Goal: Task Accomplishment & Management: Use online tool/utility

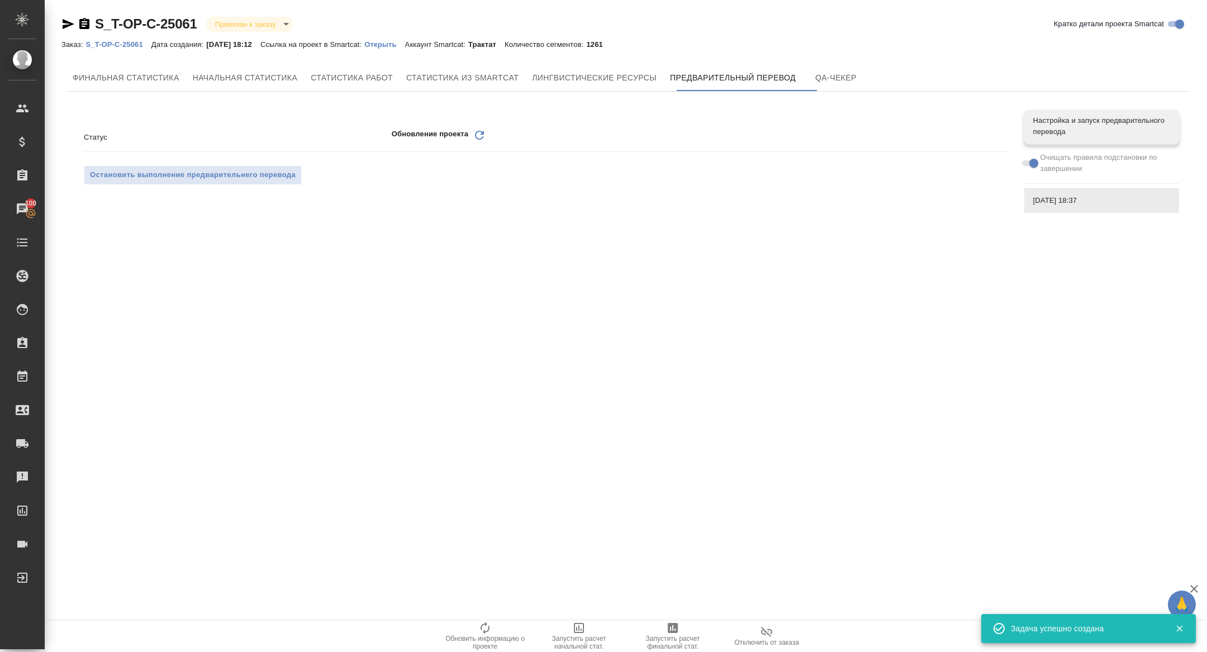
click at [482, 139] on icon at bounding box center [479, 135] width 9 height 9
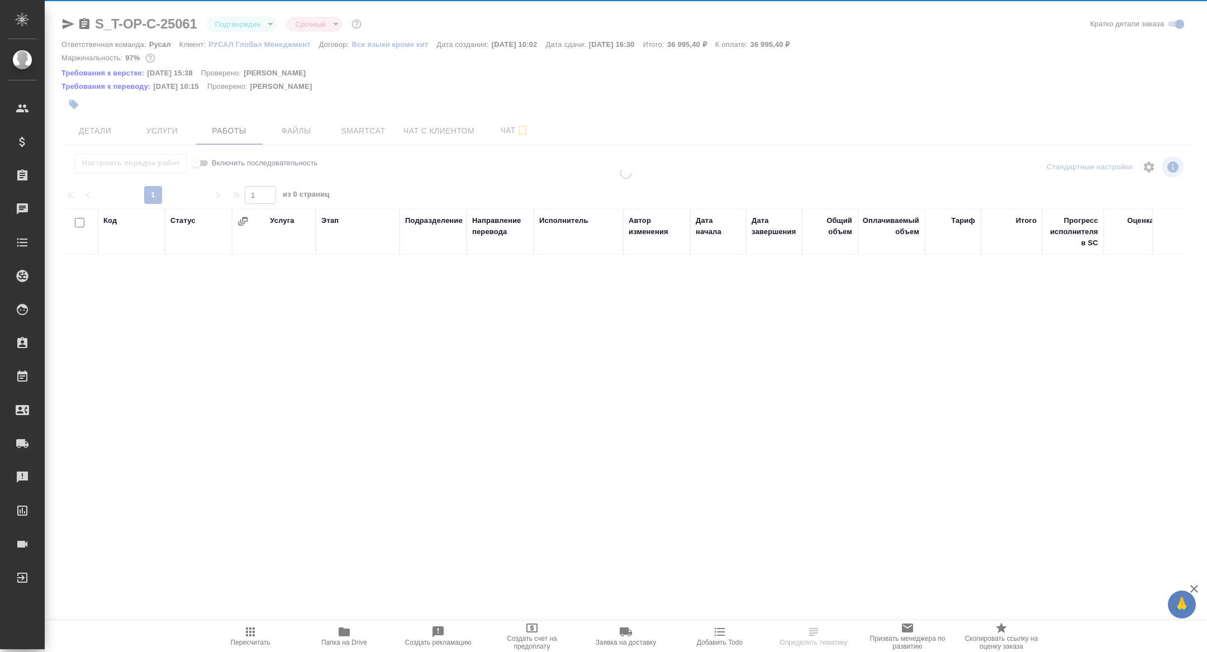
click at [230, 135] on div at bounding box center [626, 244] width 1163 height 489
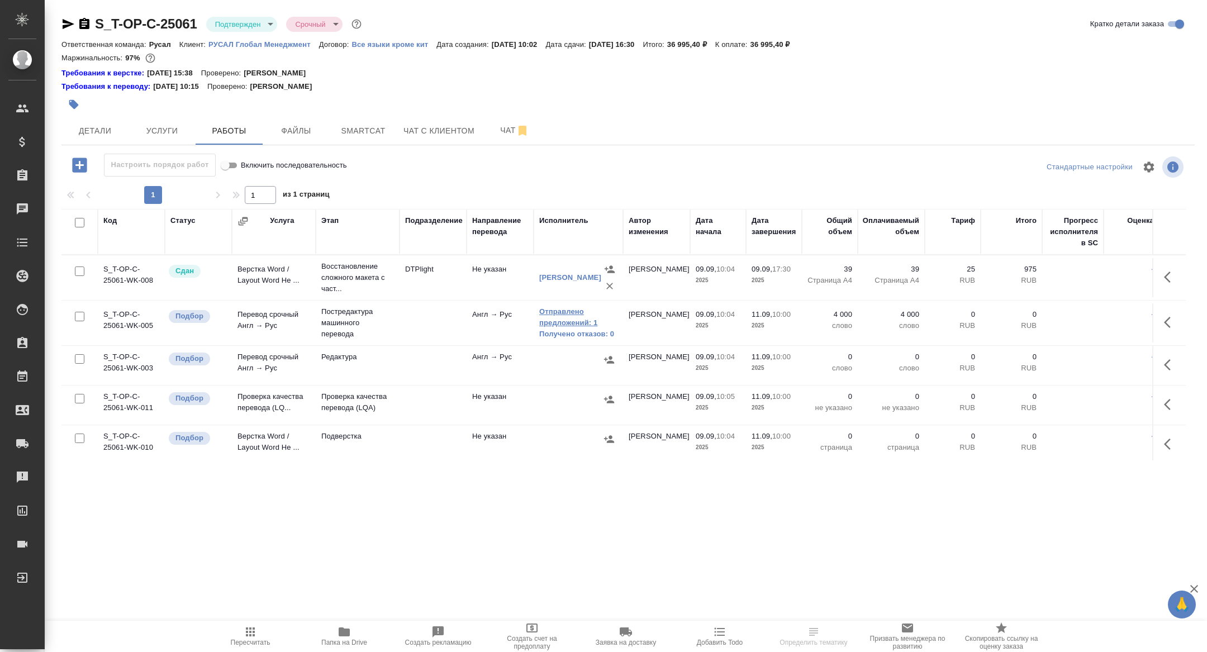
click at [570, 320] on link "Отправлено предложений: 1" at bounding box center [578, 317] width 78 height 22
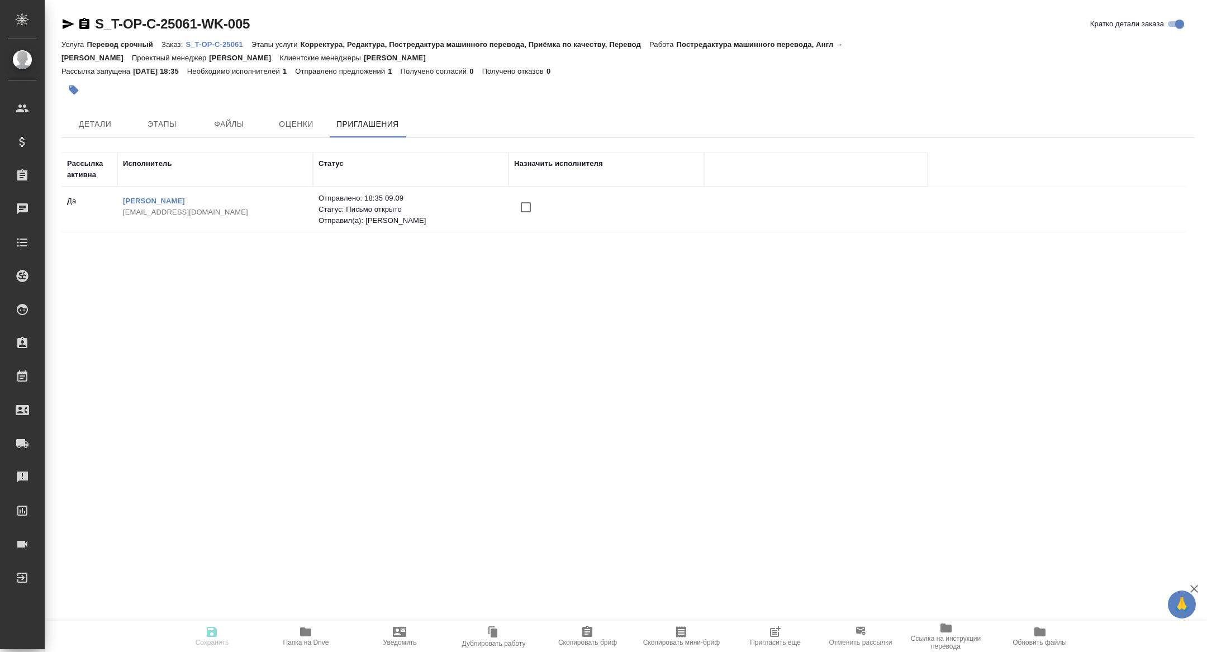
click at [784, 643] on span "Пригласить еще" at bounding box center [775, 643] width 51 height 8
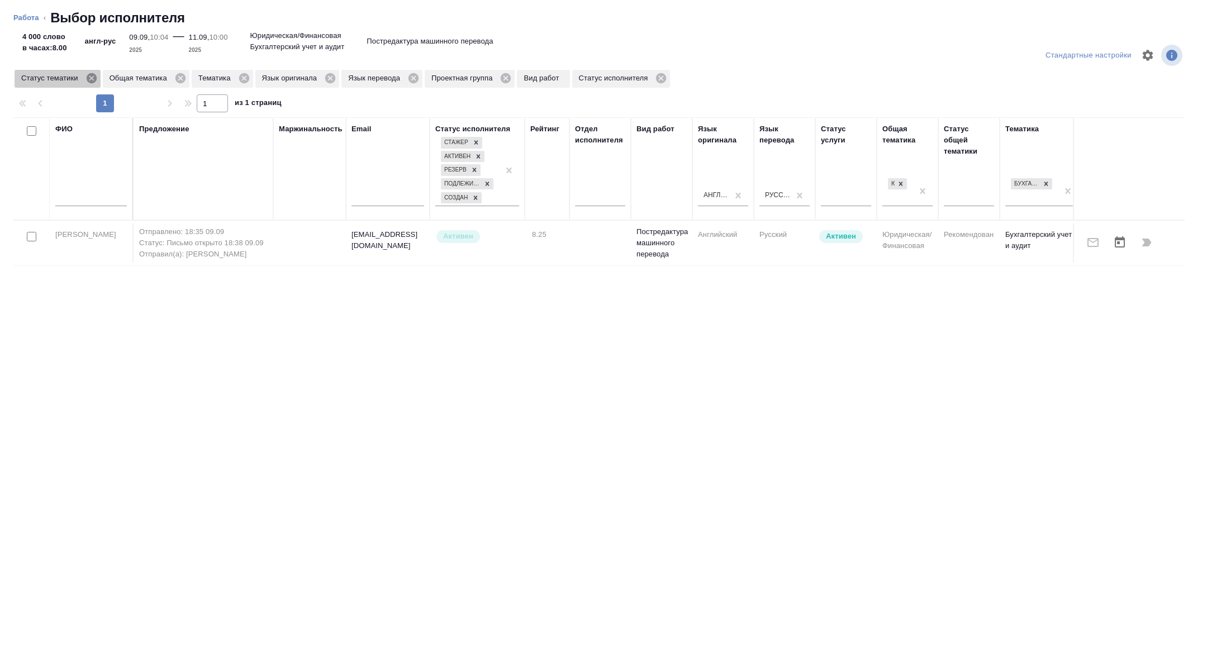
click at [94, 75] on icon at bounding box center [91, 78] width 10 height 10
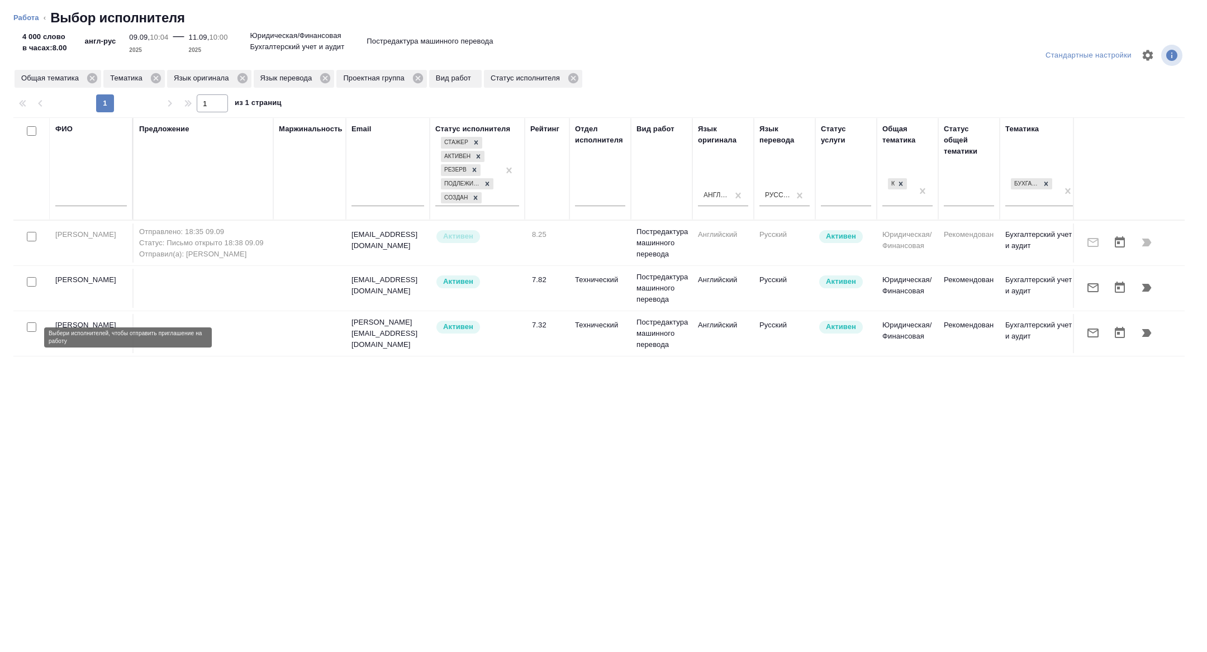
click at [32, 332] on input "checkbox" at bounding box center [32, 328] width 10 height 10
checkbox input "true"
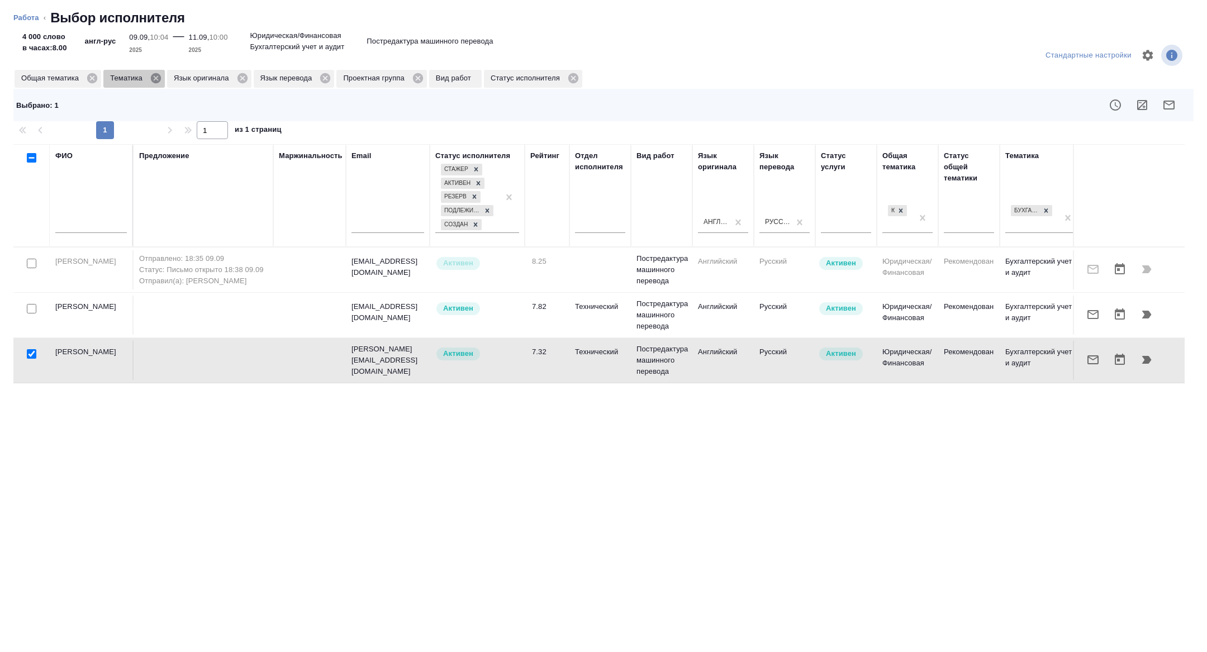
click at [155, 78] on icon at bounding box center [156, 78] width 10 height 10
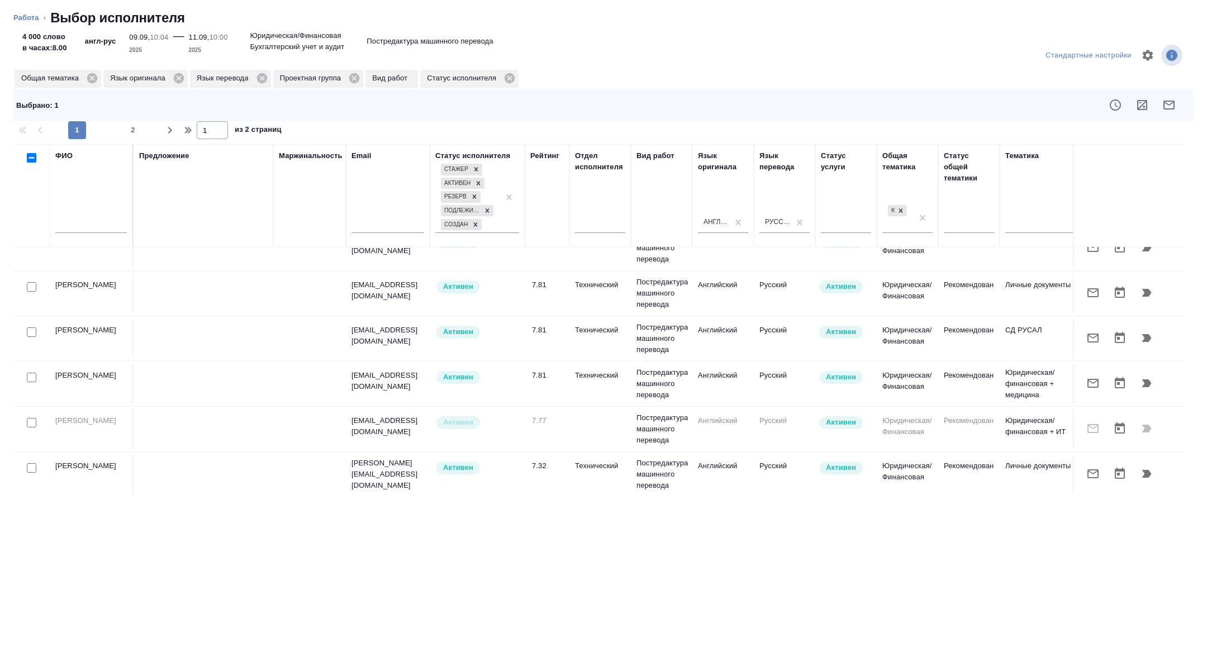
scroll to position [890, 0]
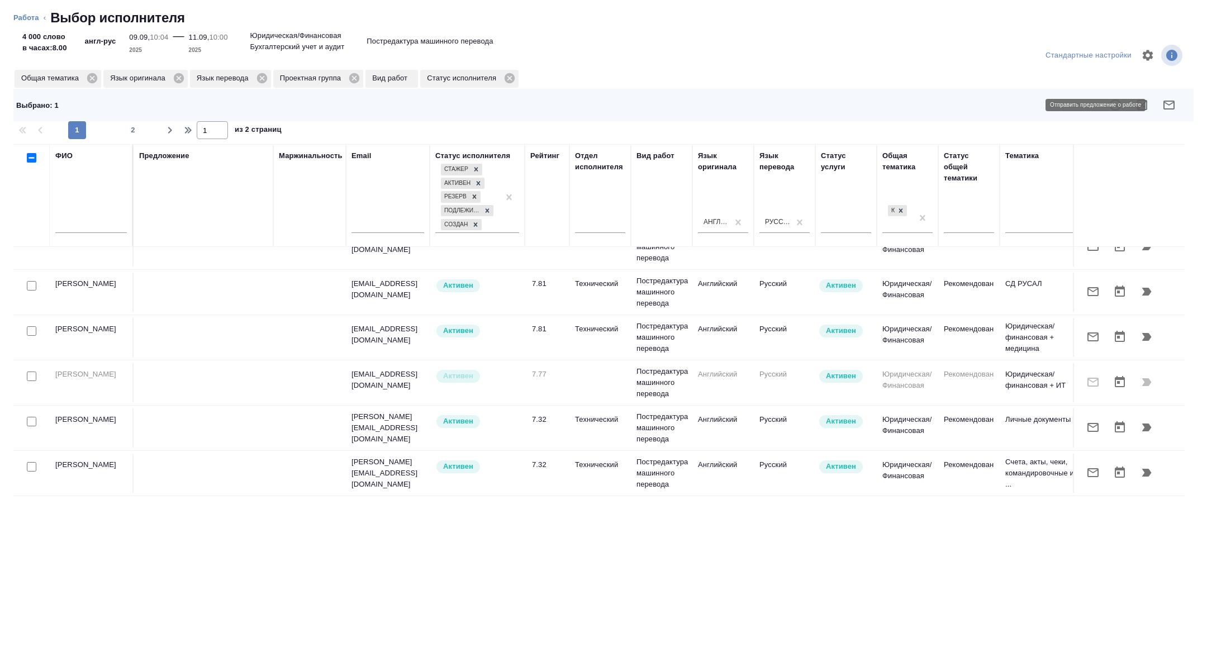
click at [1163, 99] on icon "button" at bounding box center [1169, 104] width 13 height 13
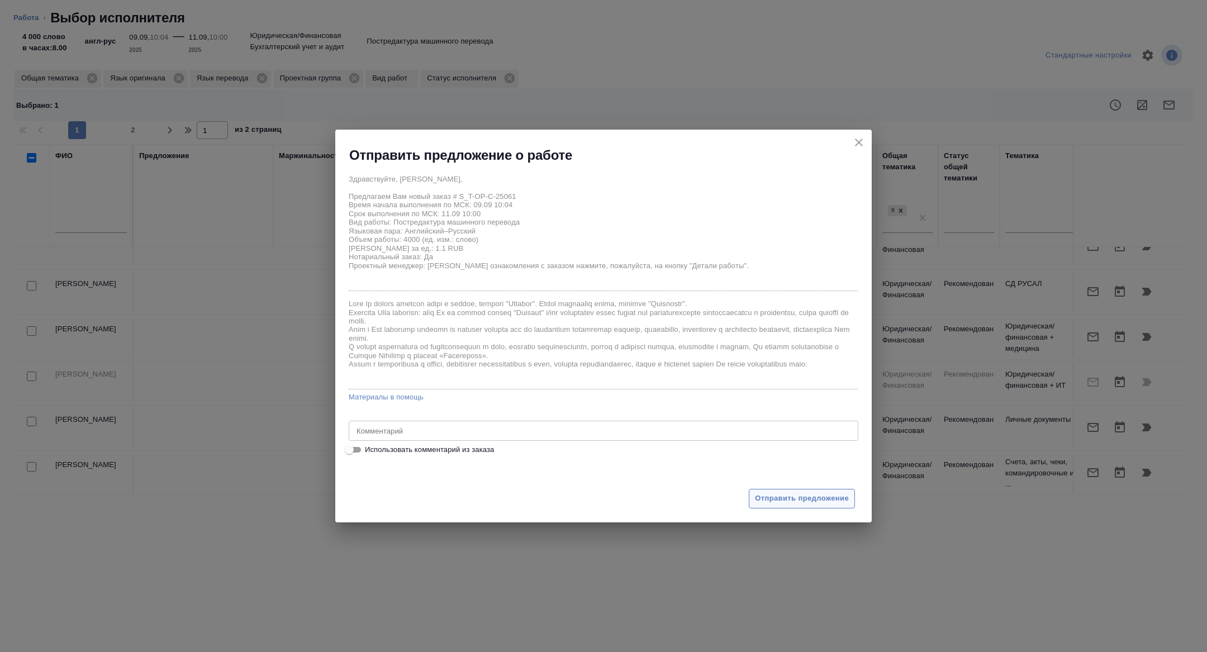
click at [788, 506] on button "Отправить предложение" at bounding box center [802, 499] width 106 height 20
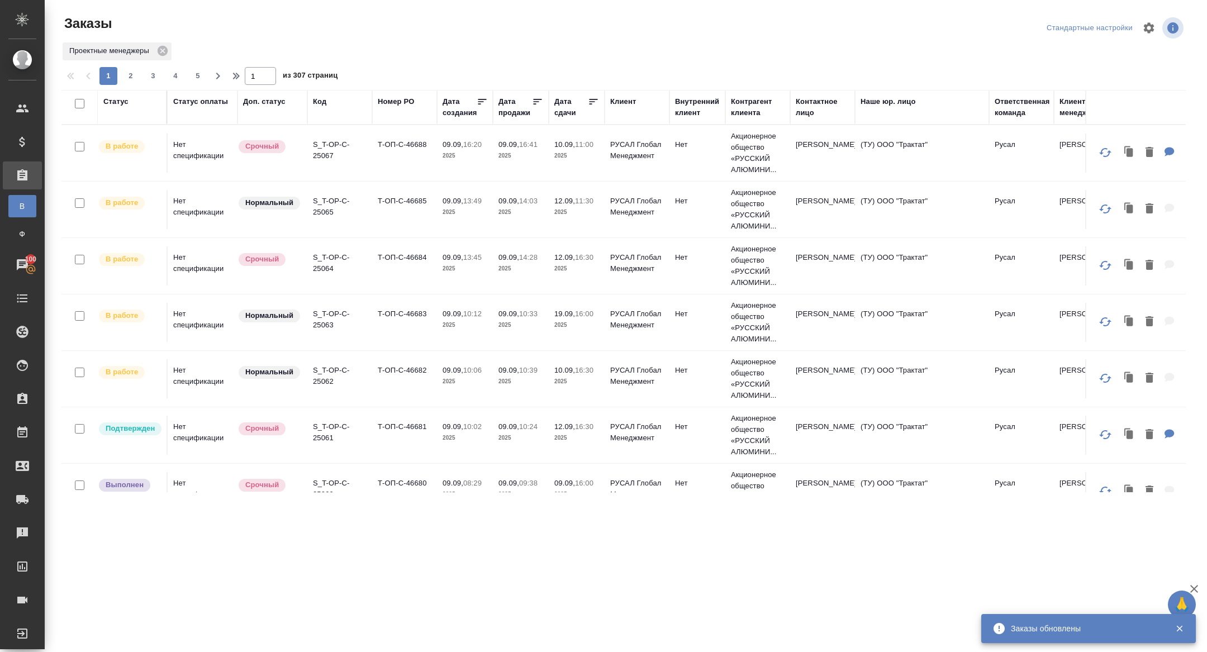
click at [572, 112] on div "Дата сдачи" at bounding box center [572, 107] width 34 height 22
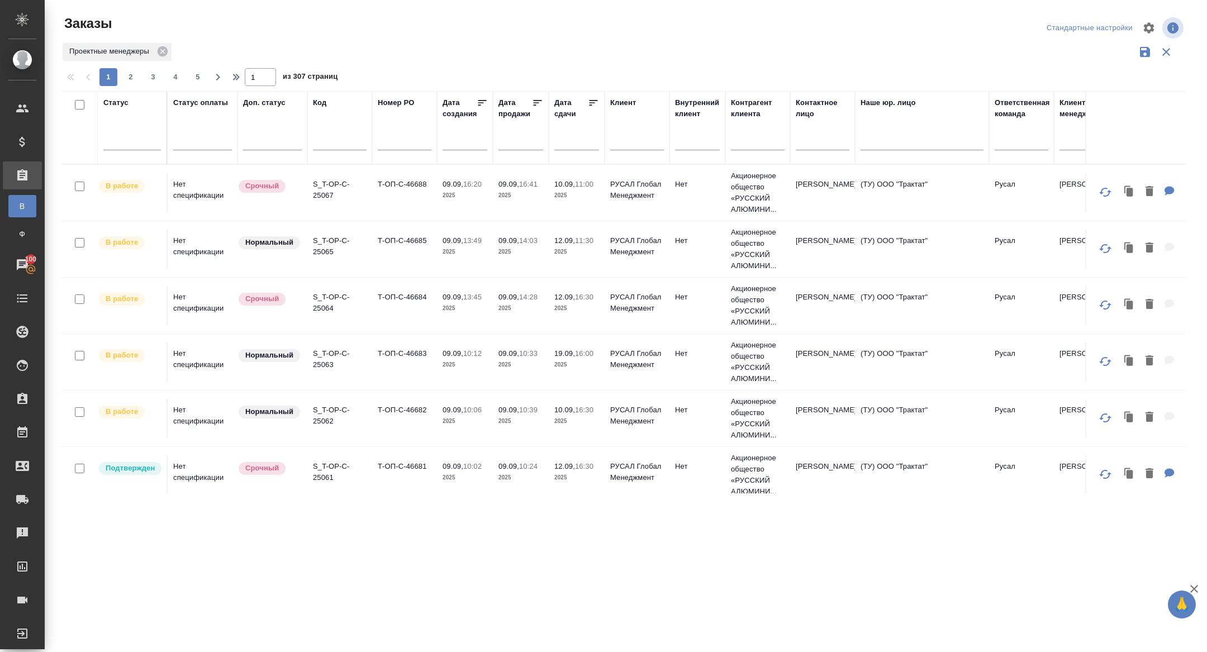
click at [566, 141] on input "text" at bounding box center [580, 141] width 38 height 16
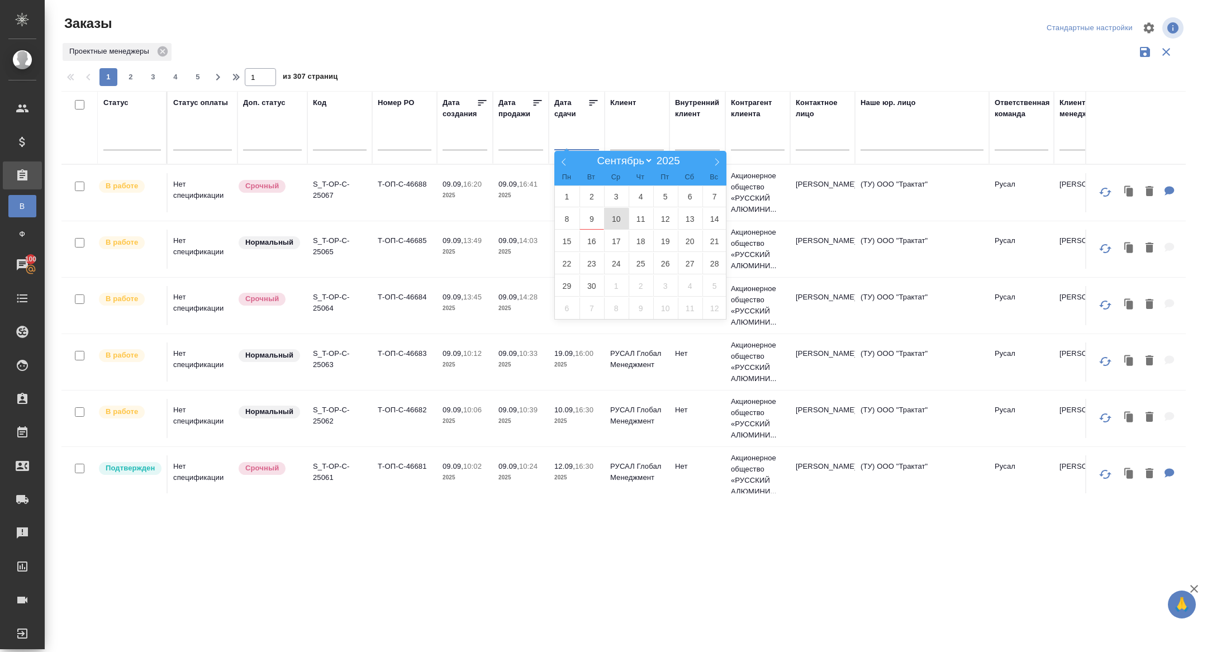
click at [618, 217] on span "10" at bounding box center [616, 219] width 25 height 22
type div "2025-09-09T21:00:00.000Z"
click at [638, 222] on span "11" at bounding box center [641, 219] width 25 height 22
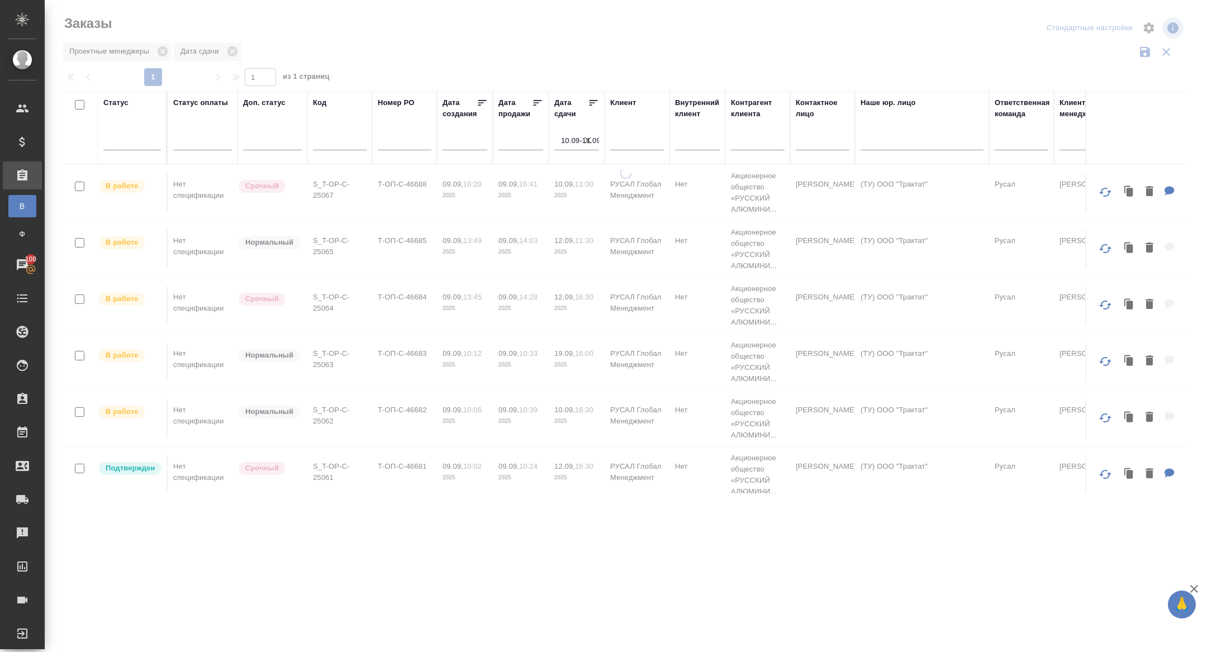
click at [591, 101] on icon at bounding box center [594, 103] width 8 height 6
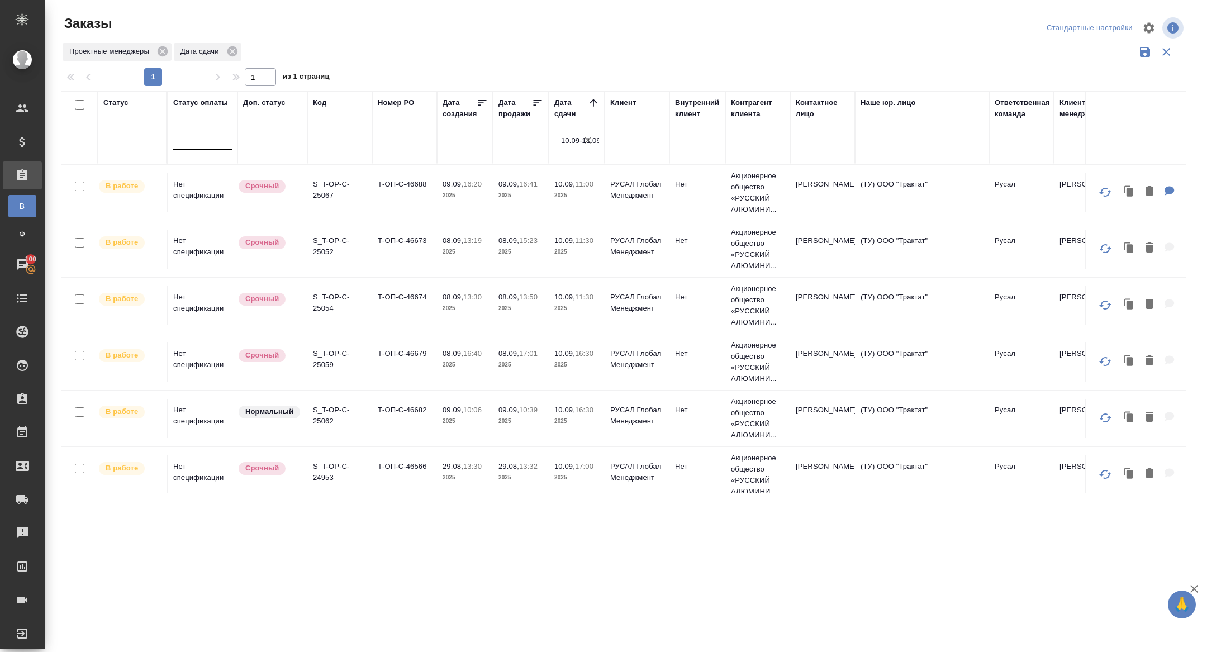
scroll to position [8, 0]
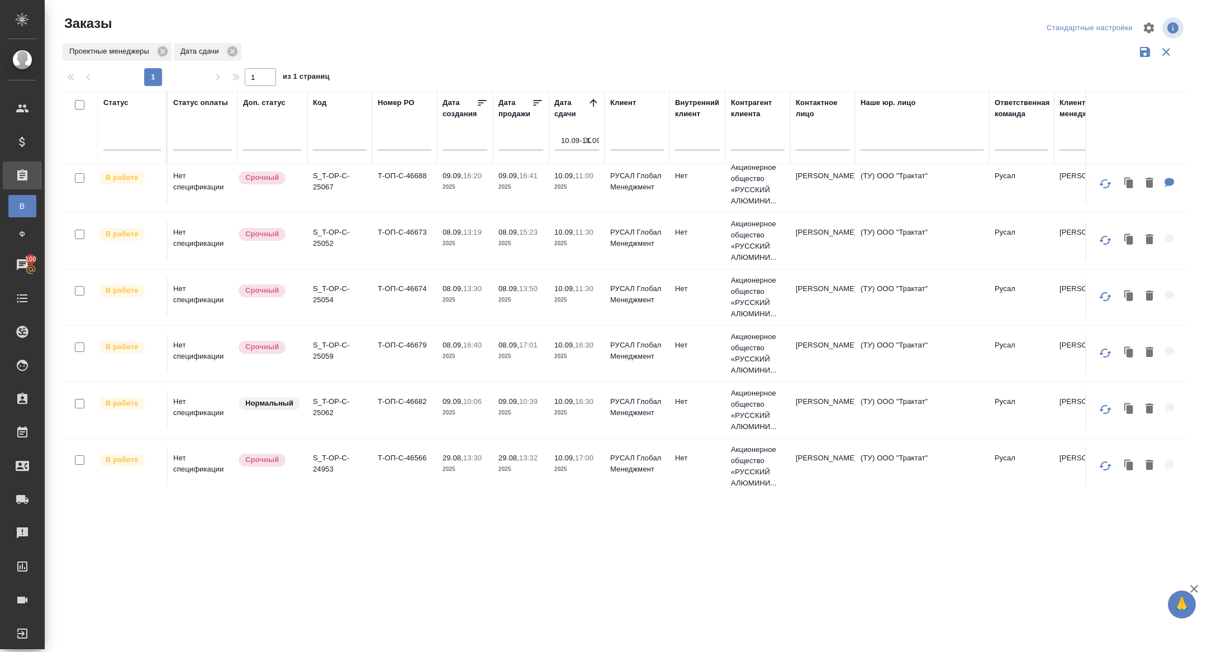
click at [584, 138] on icon "button" at bounding box center [587, 140] width 11 height 11
select select "8"
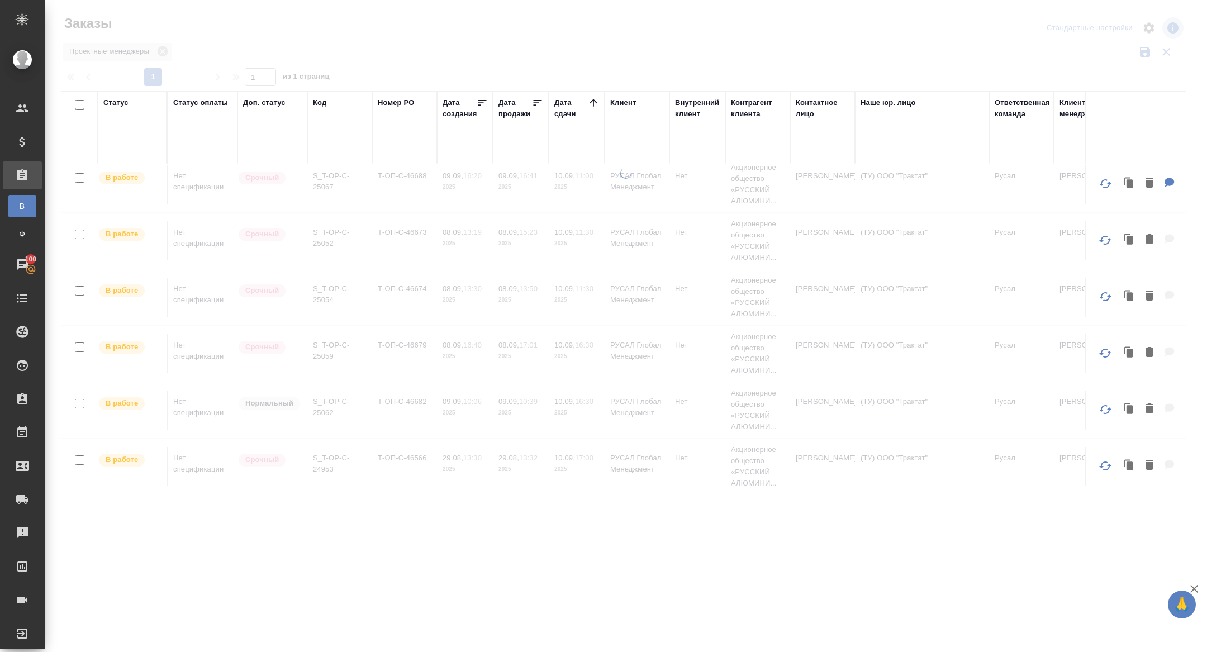
click at [580, 139] on input "text" at bounding box center [580, 141] width 38 height 16
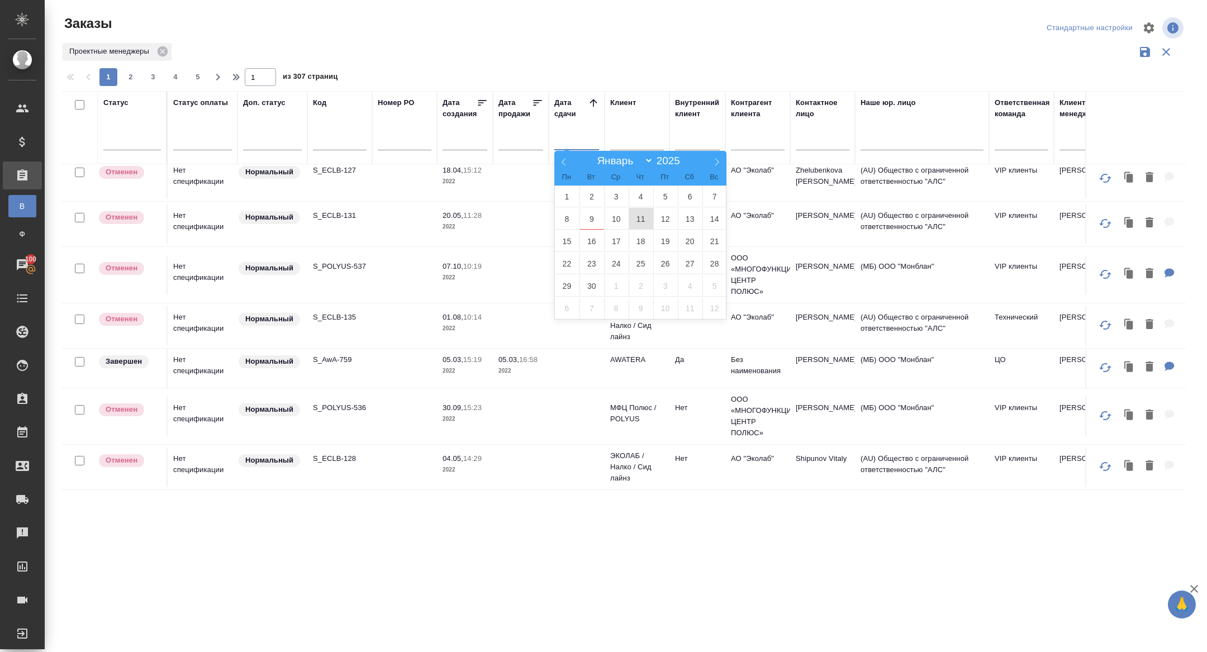
click at [642, 219] on span "11" at bounding box center [641, 219] width 25 height 22
type div "2025-09-10T21:00:00.000Z"
click at [658, 218] on span "12" at bounding box center [665, 219] width 25 height 22
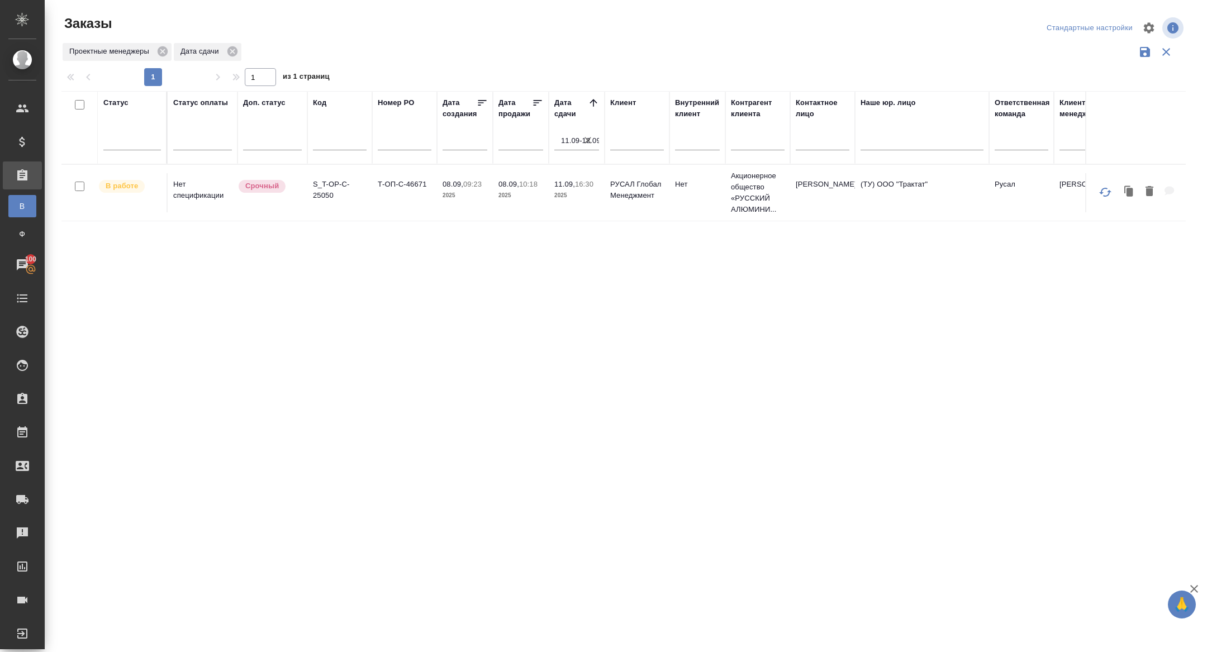
scroll to position [0, 0]
click at [589, 140] on icon "button" at bounding box center [588, 140] width 7 height 7
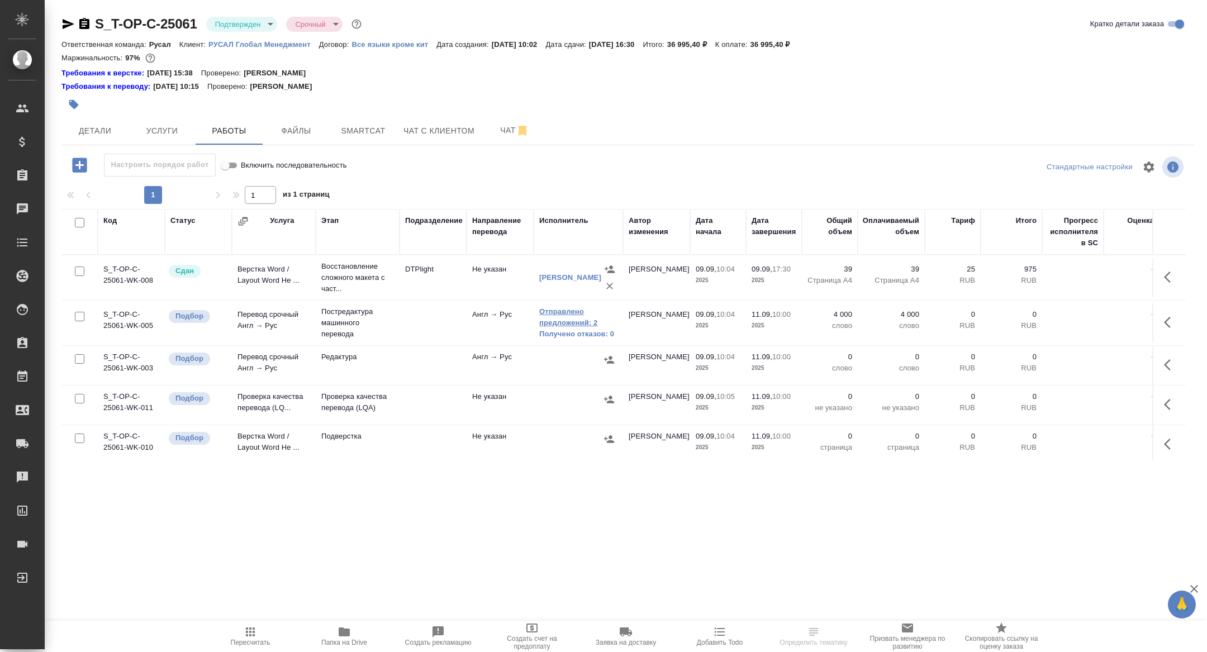
click at [572, 317] on link "Отправлено предложений: 2" at bounding box center [578, 317] width 78 height 22
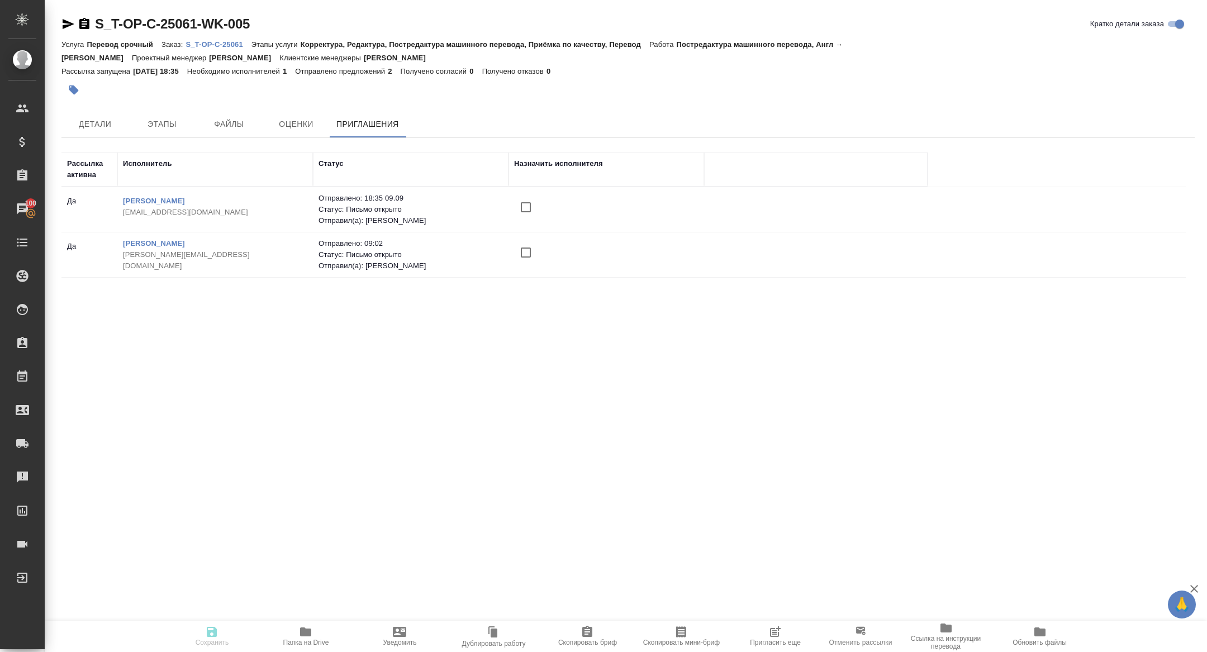
click at [782, 633] on span "Пригласить еще" at bounding box center [775, 636] width 80 height 21
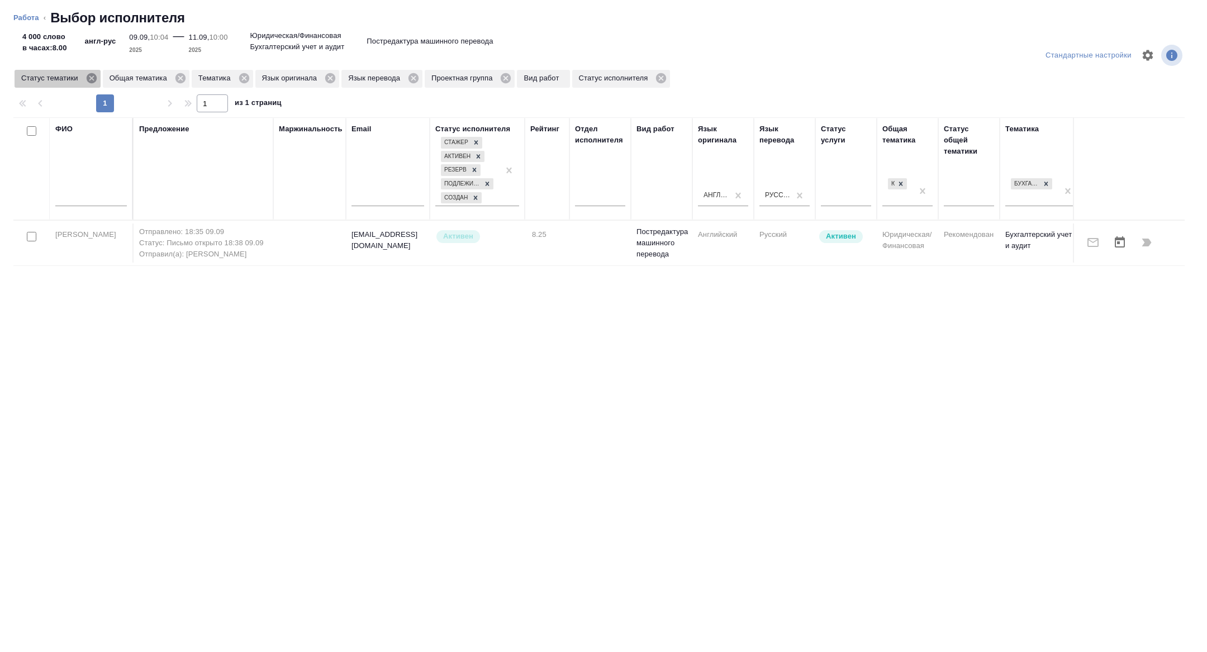
click at [92, 80] on icon at bounding box center [91, 78] width 10 height 10
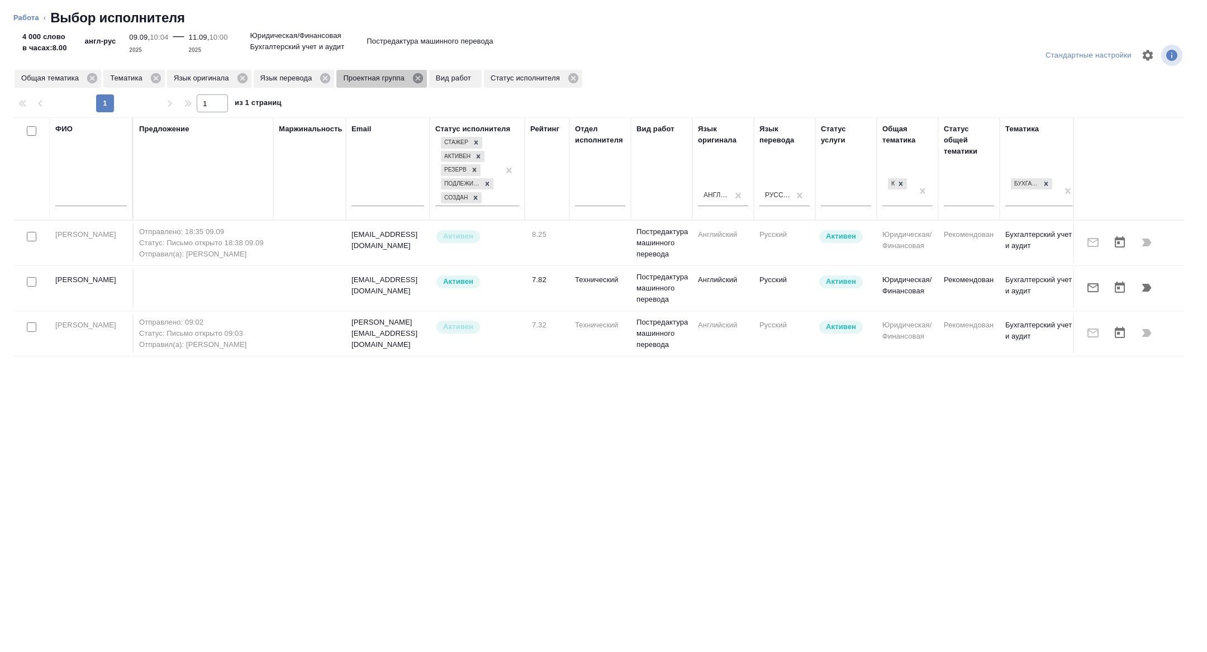
click at [424, 77] on icon at bounding box center [418, 78] width 12 height 12
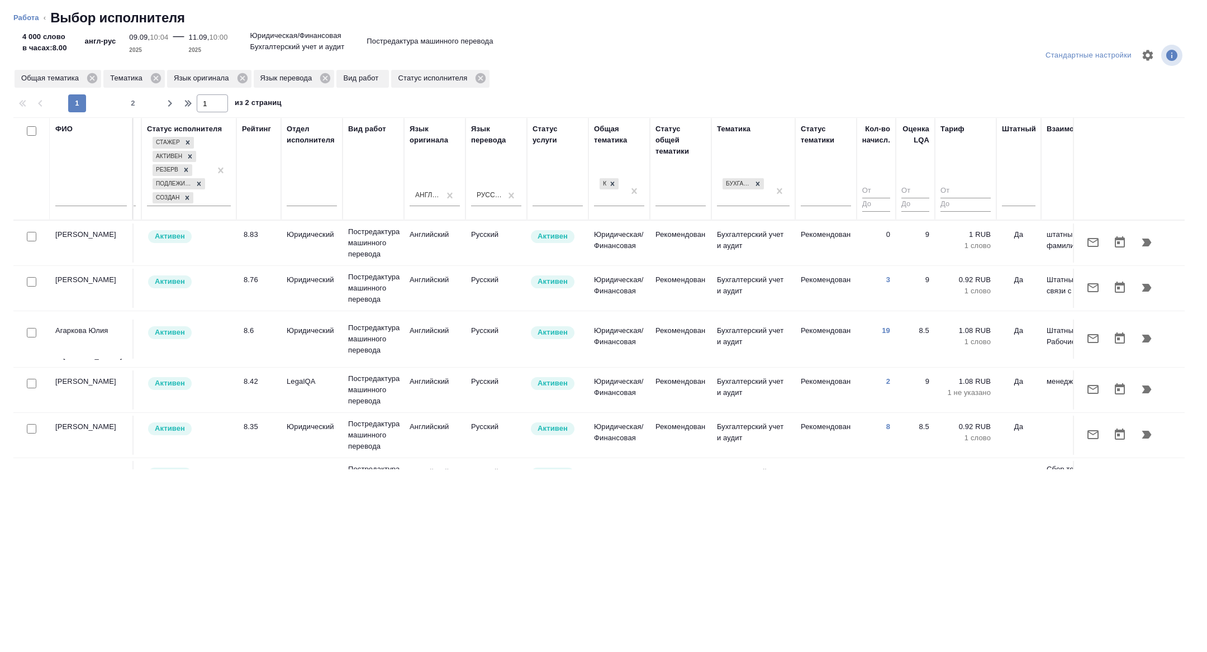
scroll to position [0, 452]
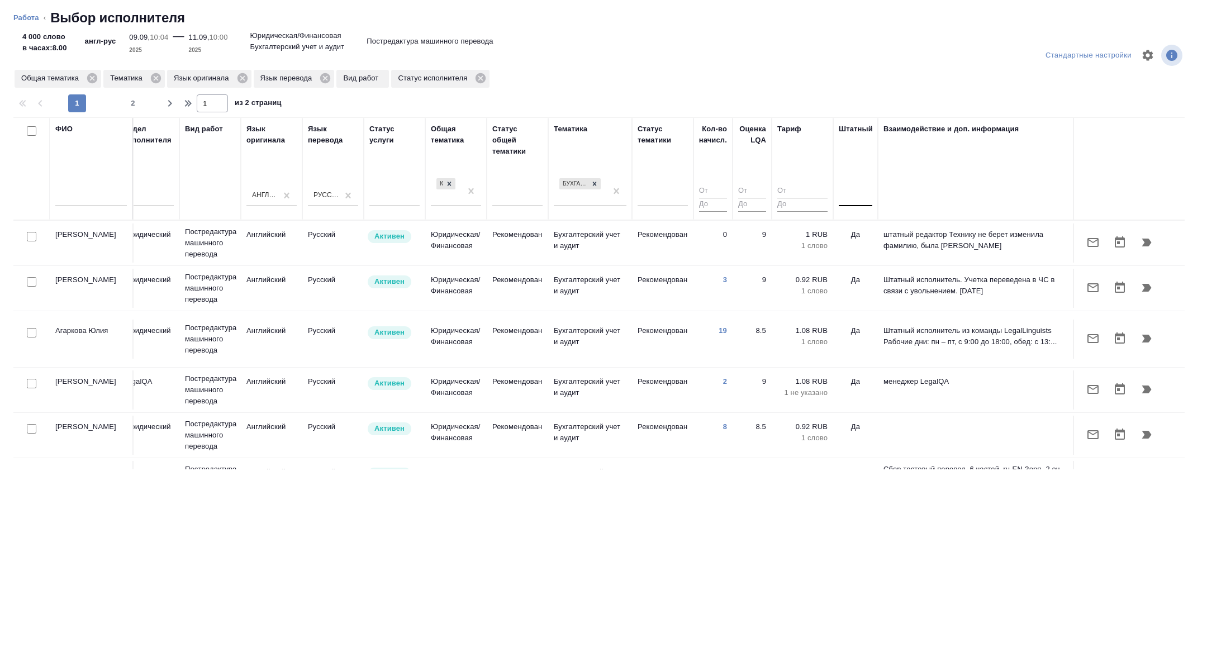
click at [859, 185] on div at bounding box center [856, 195] width 34 height 21
click at [861, 222] on div "Нет" at bounding box center [923, 231] width 168 height 20
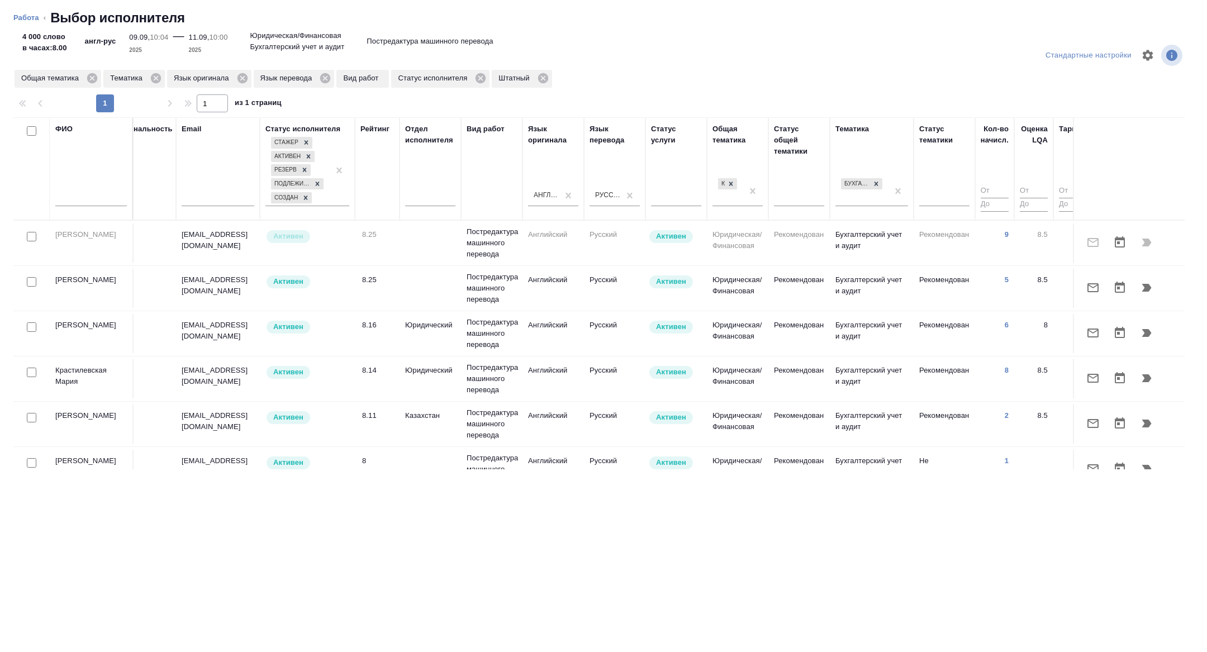
scroll to position [0, 0]
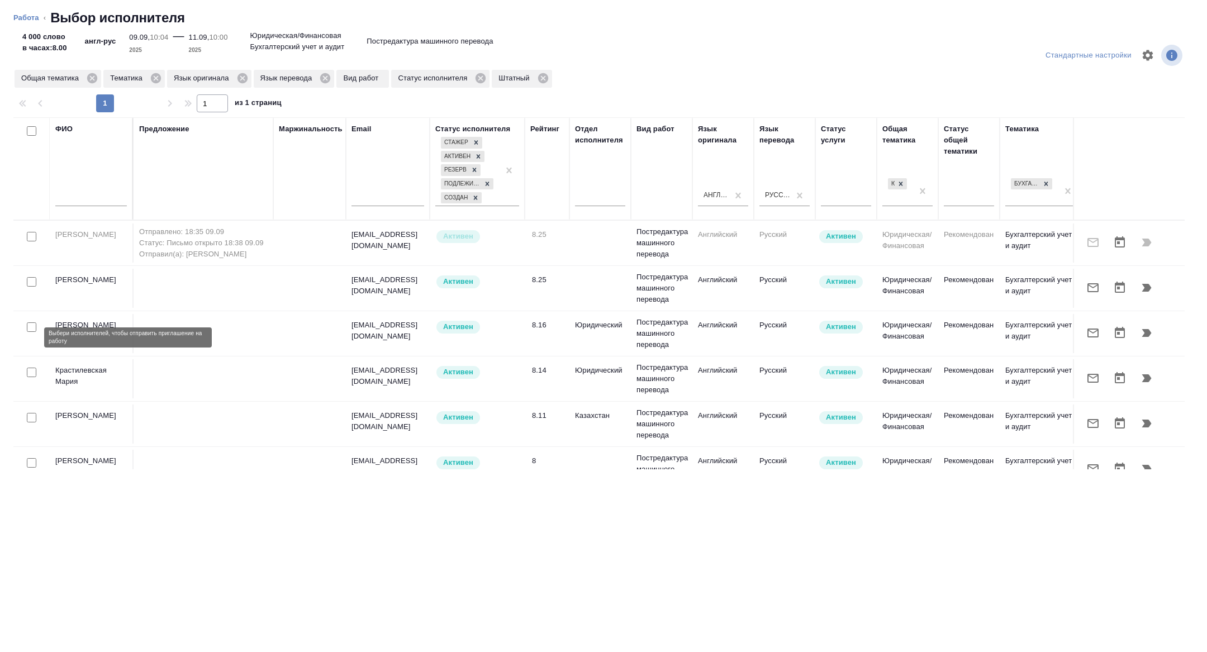
click at [32, 332] on input "checkbox" at bounding box center [32, 328] width 10 height 10
checkbox input "true"
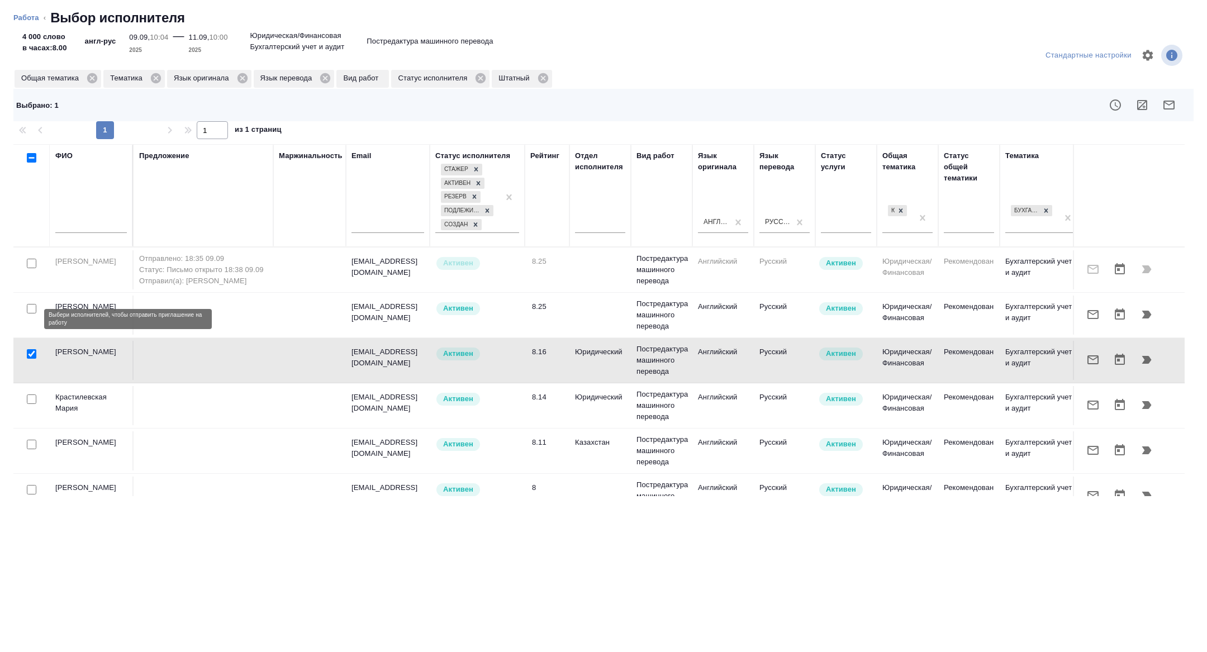
click at [31, 314] on input "checkbox" at bounding box center [32, 309] width 10 height 10
checkbox input "true"
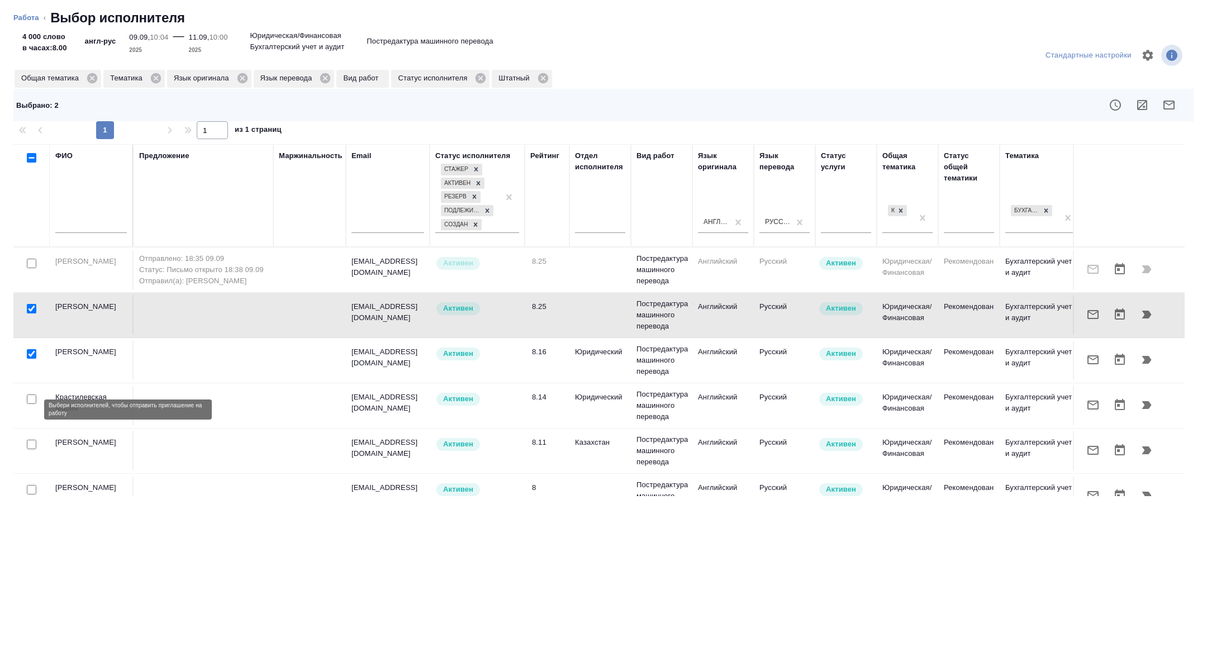
click at [30, 404] on input "checkbox" at bounding box center [32, 400] width 10 height 10
checkbox input "true"
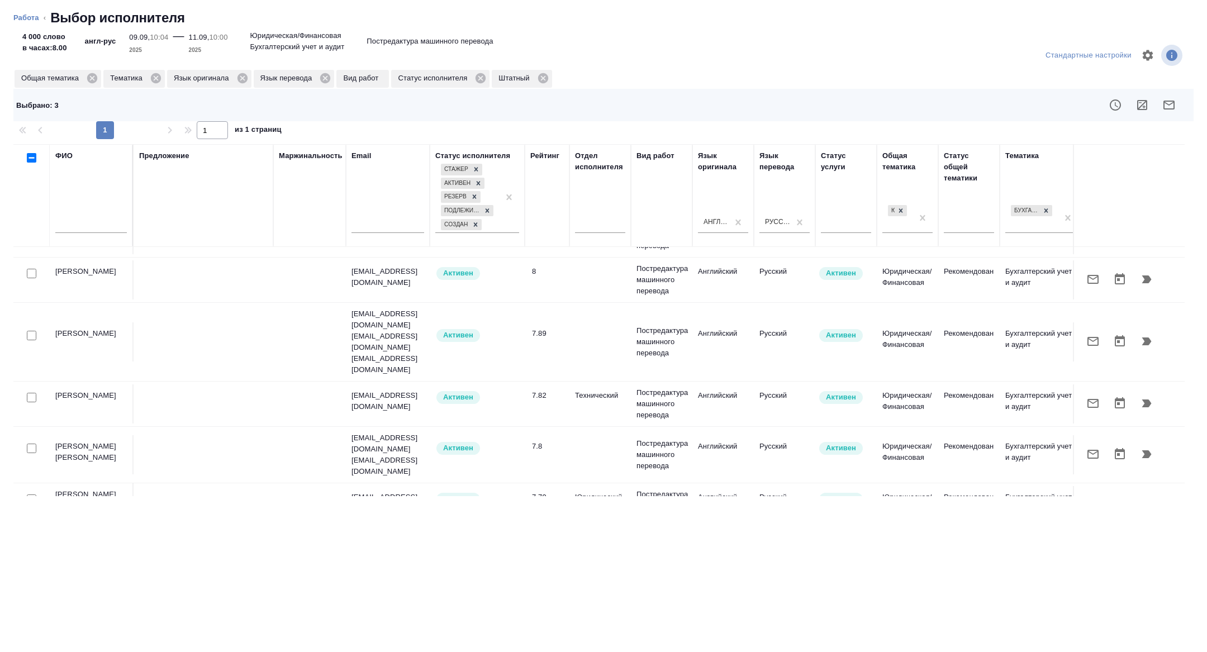
scroll to position [226, 0]
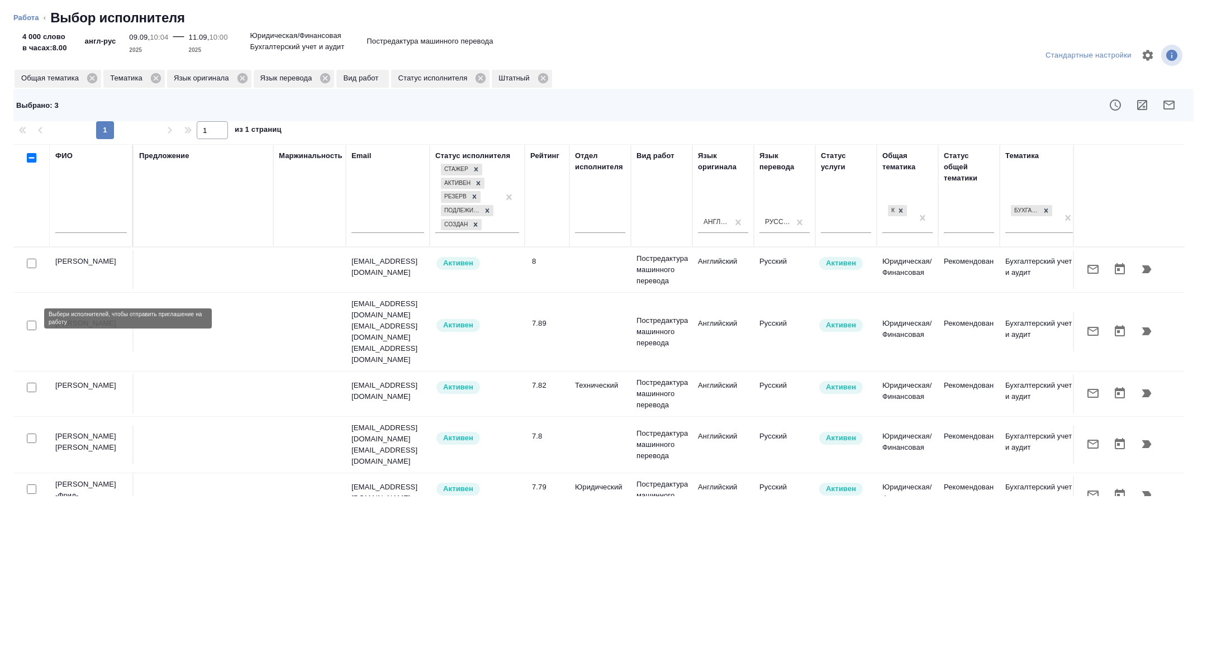
click at [29, 321] on input "checkbox" at bounding box center [32, 326] width 10 height 10
checkbox input "true"
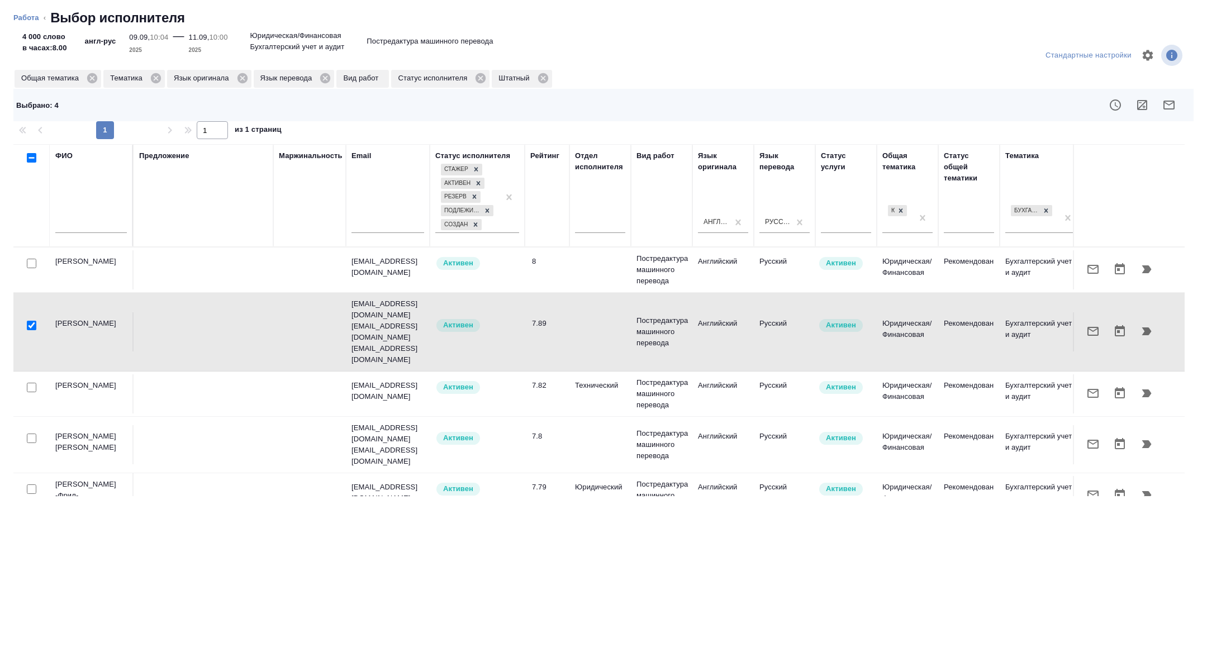
scroll to position [272, 0]
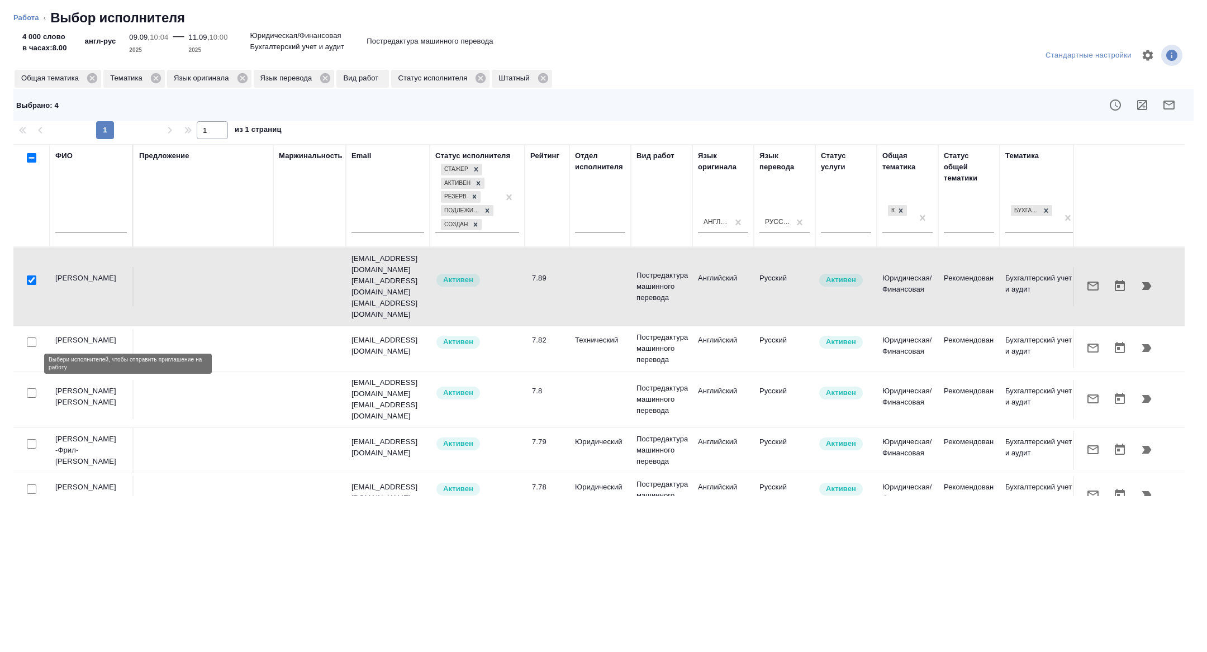
click at [29, 388] on input "checkbox" at bounding box center [32, 393] width 10 height 10
checkbox input "true"
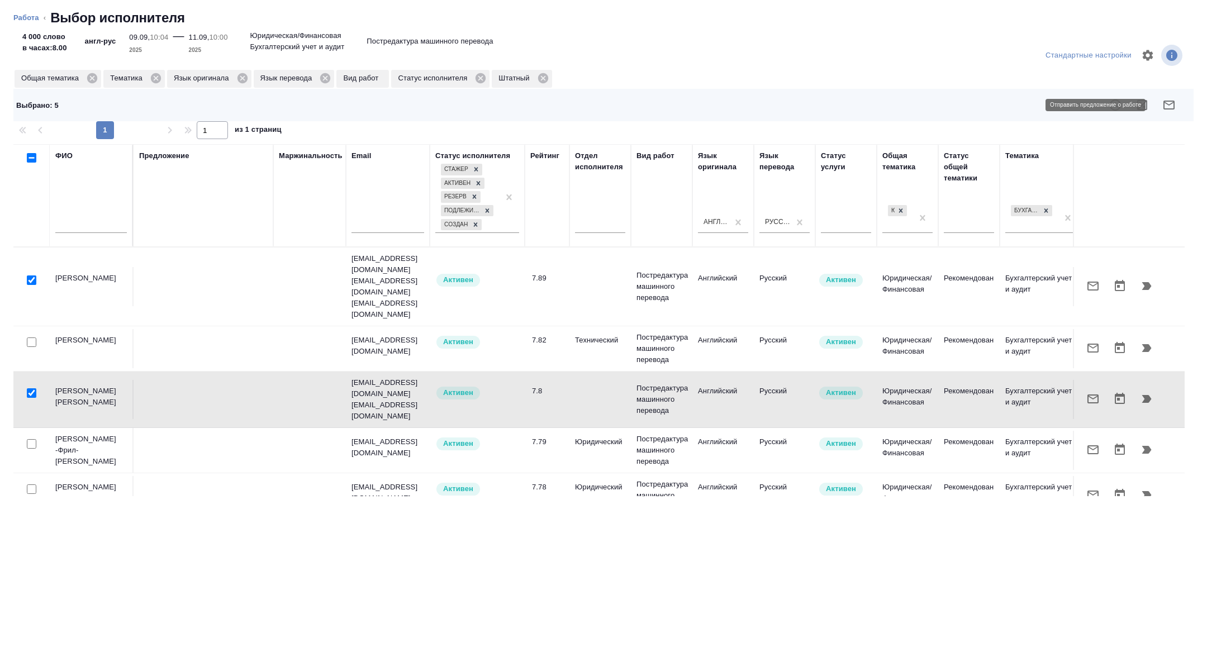
click at [1174, 107] on icon "button" at bounding box center [1169, 105] width 11 height 9
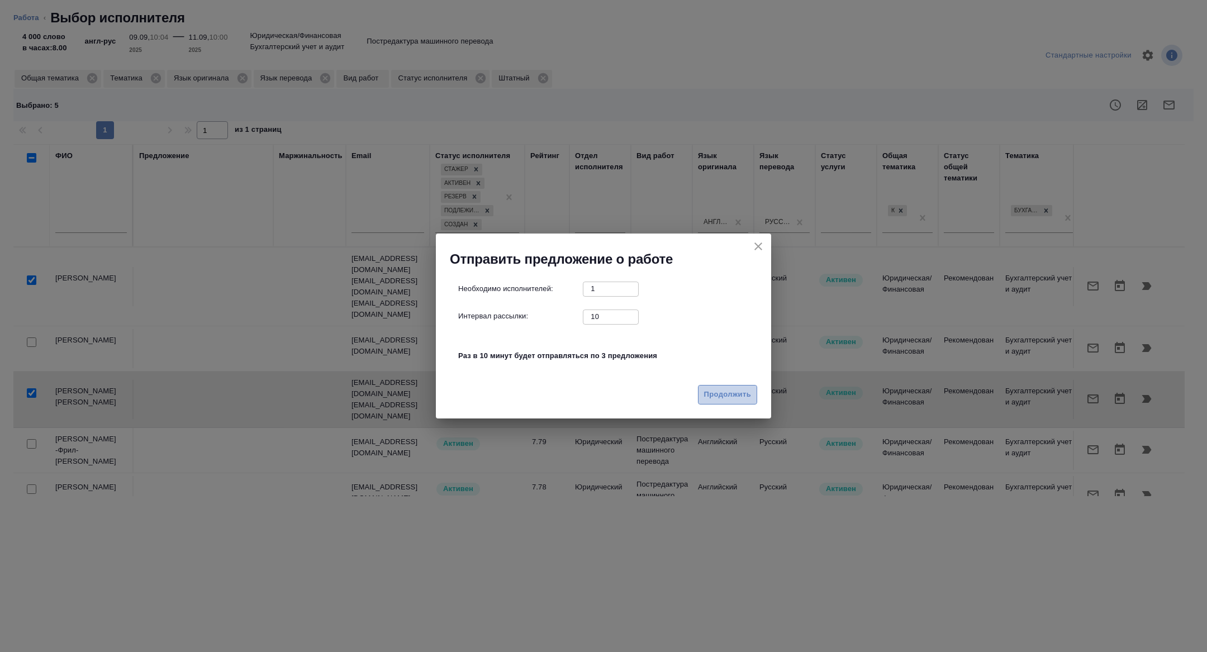
click at [722, 395] on span "Продолжить" at bounding box center [727, 394] width 47 height 13
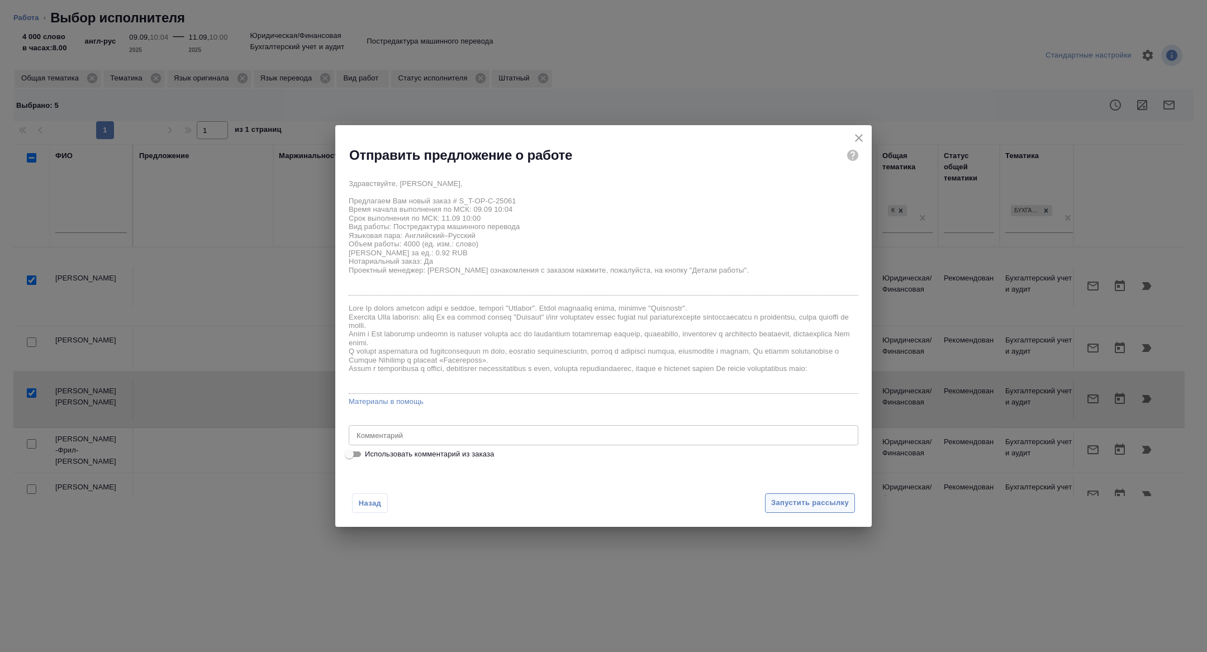
click at [804, 504] on span "Запустить рассылку" at bounding box center [810, 503] width 78 height 13
